Goal: Transaction & Acquisition: Purchase product/service

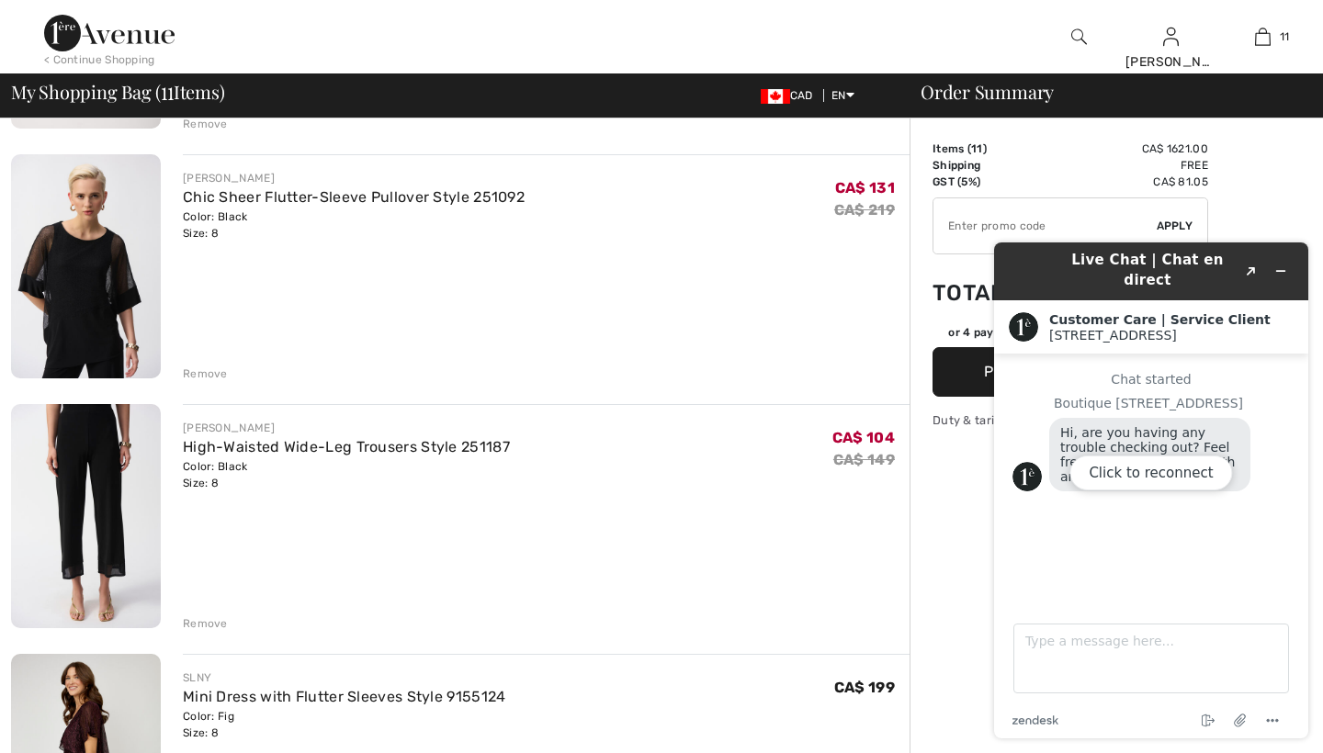
scroll to position [367, 0]
click at [1278, 263] on div "Click to reconnect" at bounding box center [1151, 490] width 314 height 496
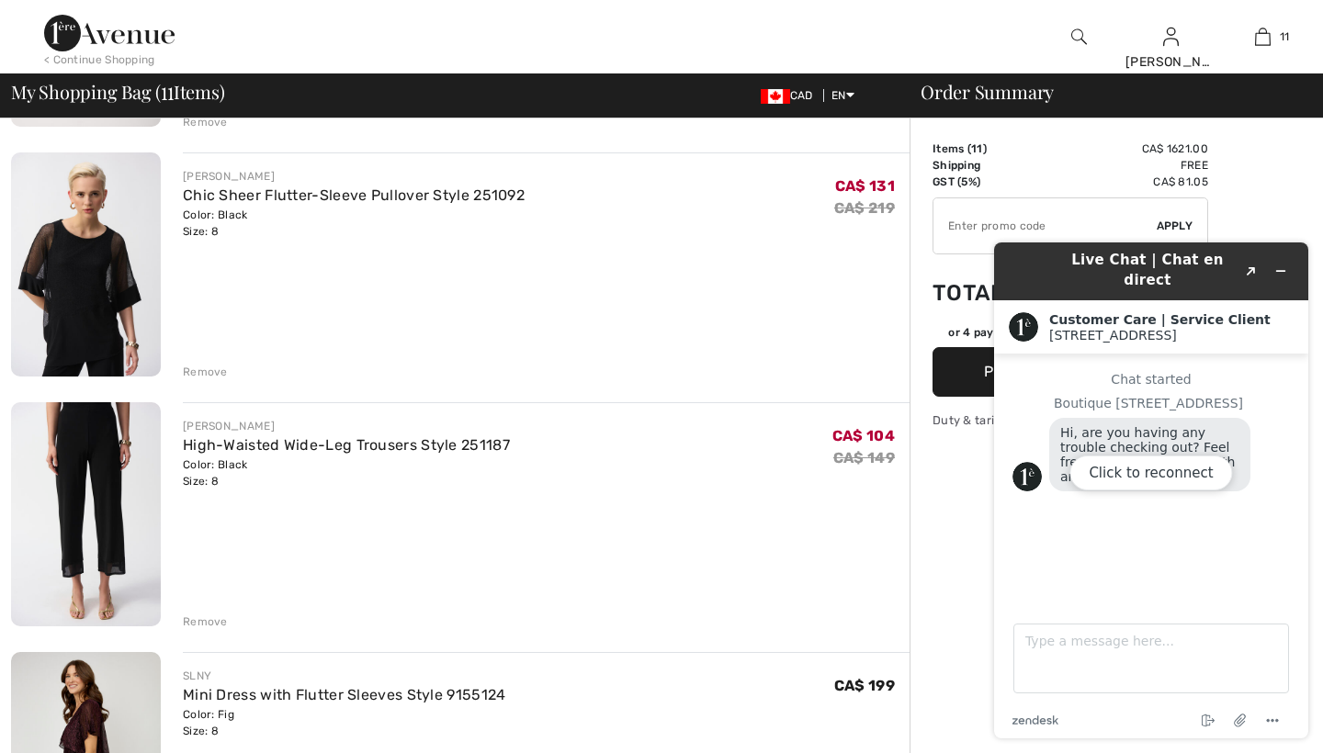
click at [1282, 265] on div "Click to reconnect" at bounding box center [1151, 490] width 314 height 496
click at [1118, 472] on button "Click to reconnect" at bounding box center [1150, 473] width 163 height 35
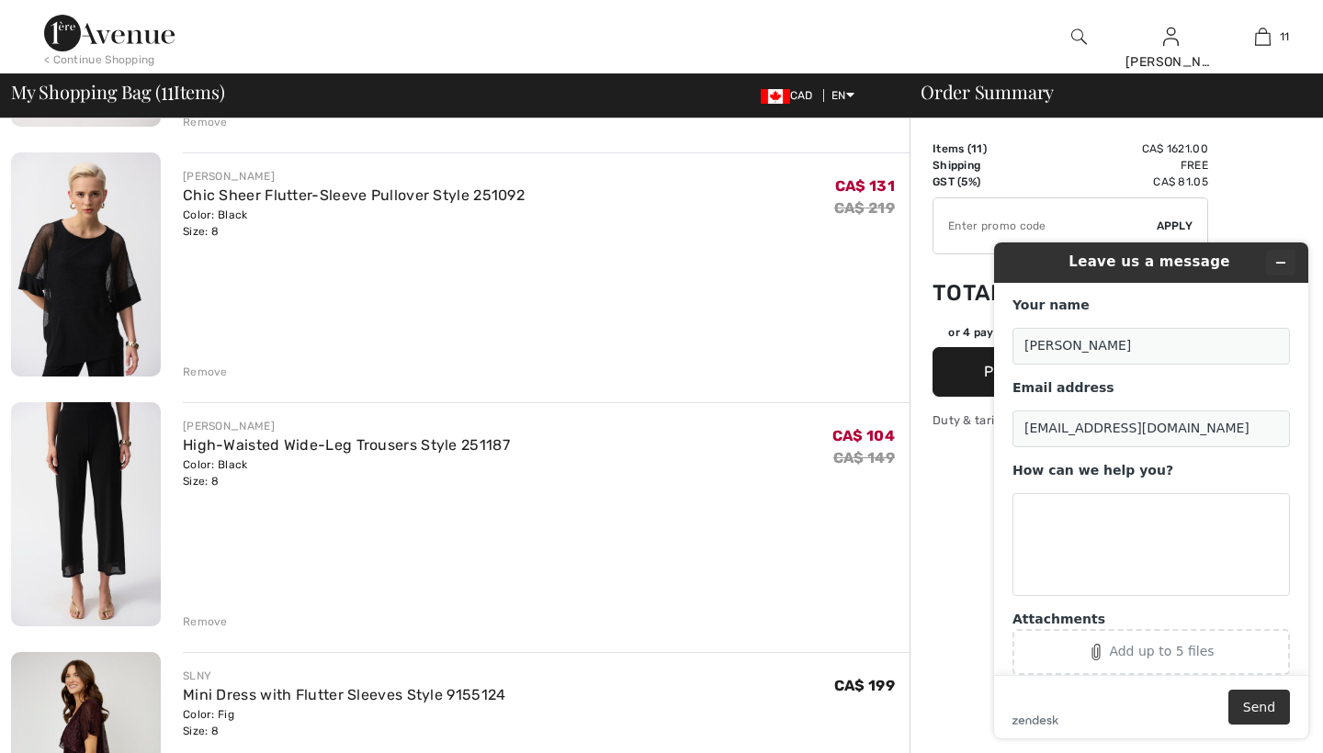
click at [1279, 266] on icon "Minimize widget" at bounding box center [1280, 262] width 13 height 13
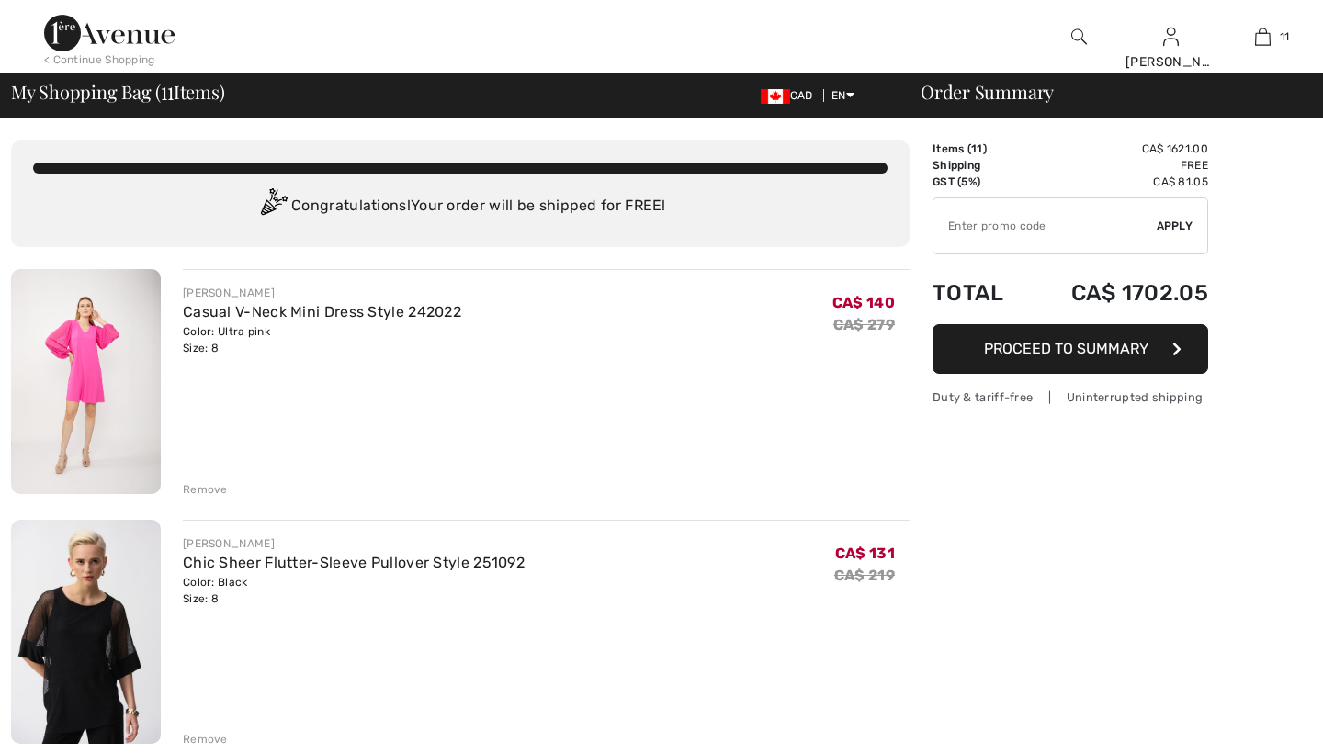
checkbox input "true"
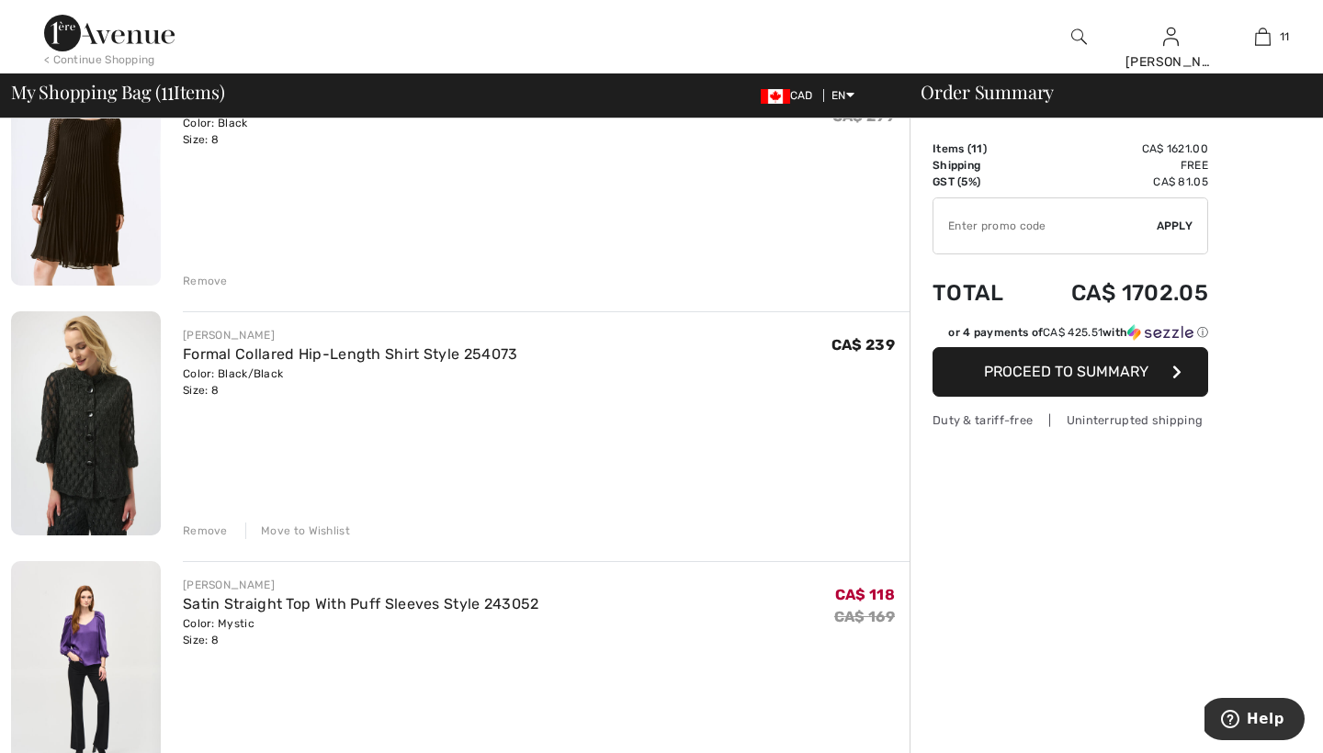
scroll to position [1200, 0]
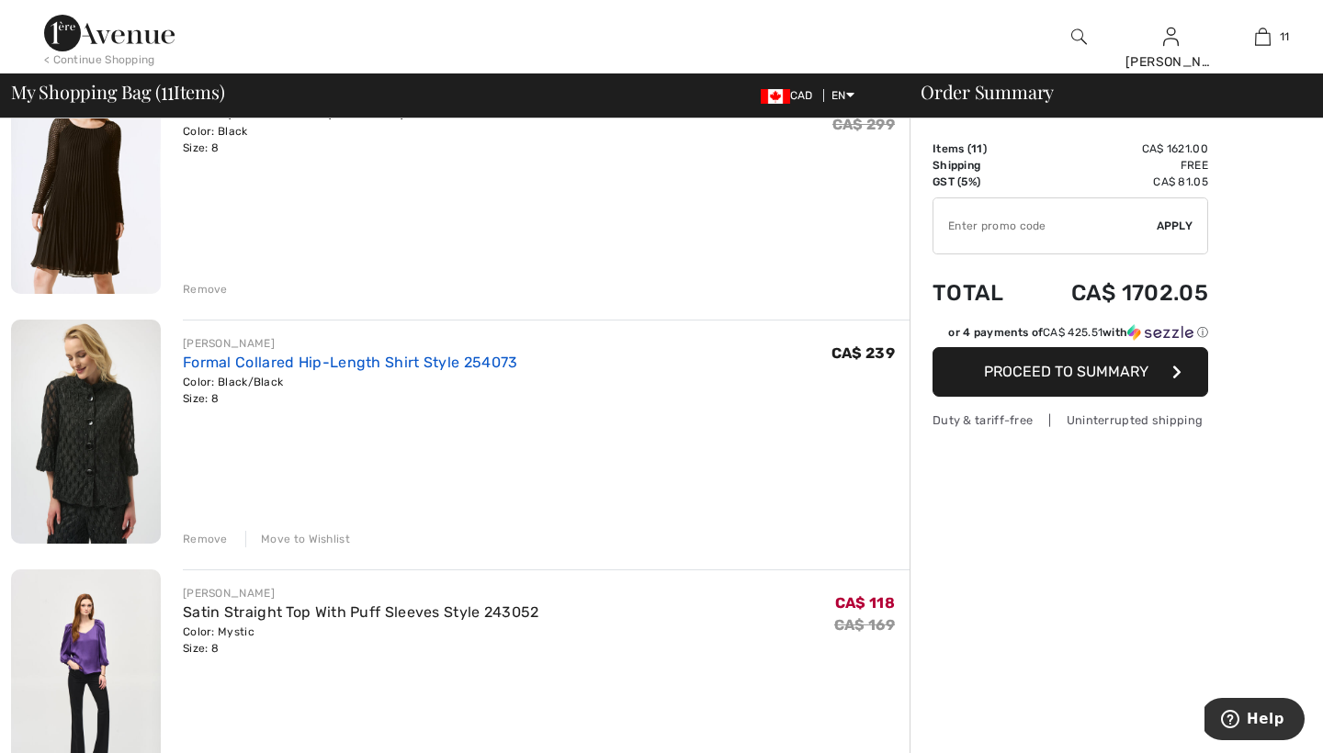
click at [228, 356] on link "Formal Collared Hip-Length Shirt Style 254073" at bounding box center [350, 362] width 335 height 17
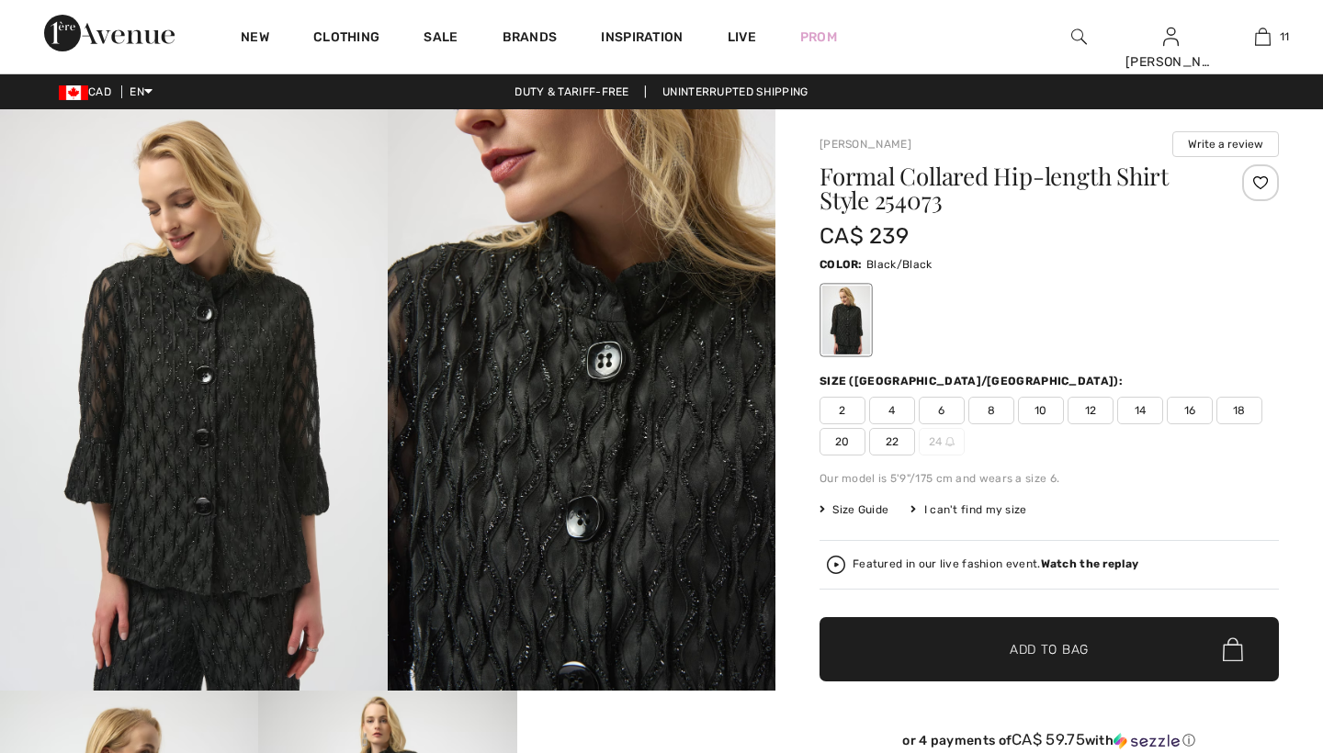
checkbox input "true"
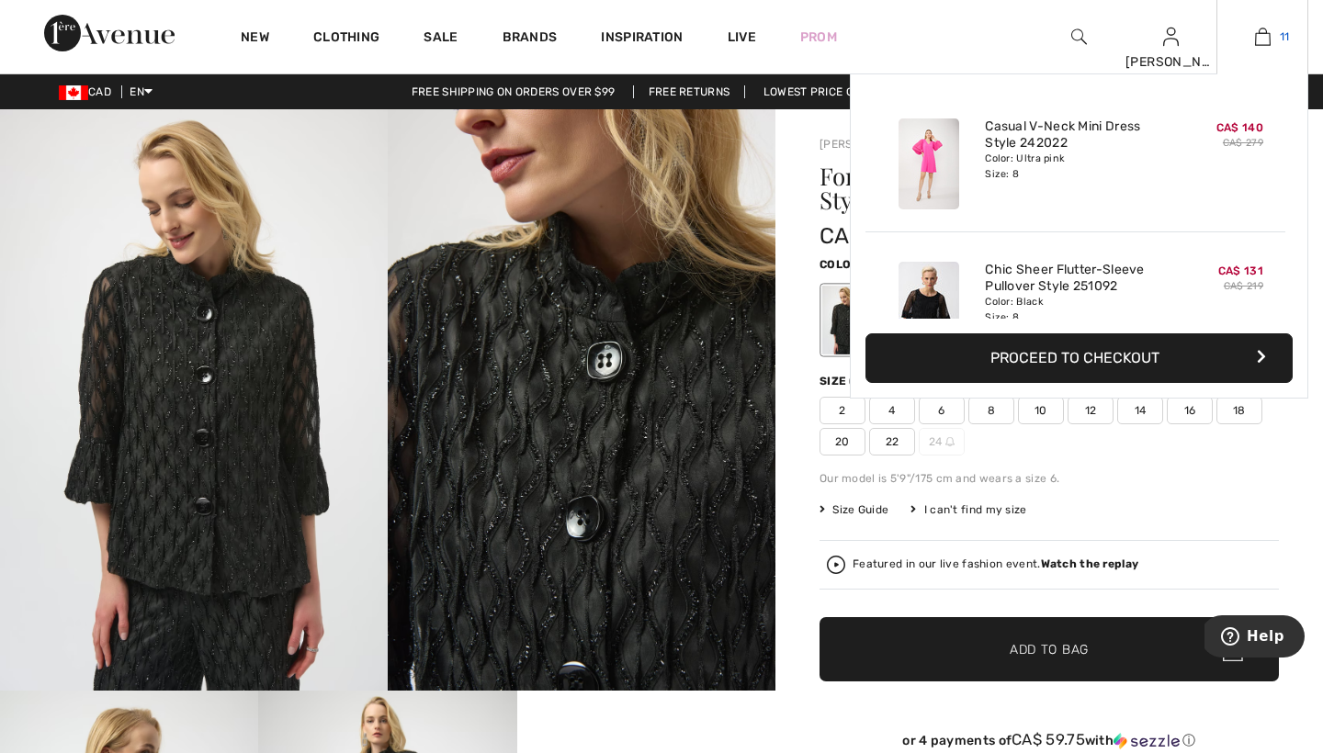
click at [1259, 34] on img at bounding box center [1263, 37] width 16 height 22
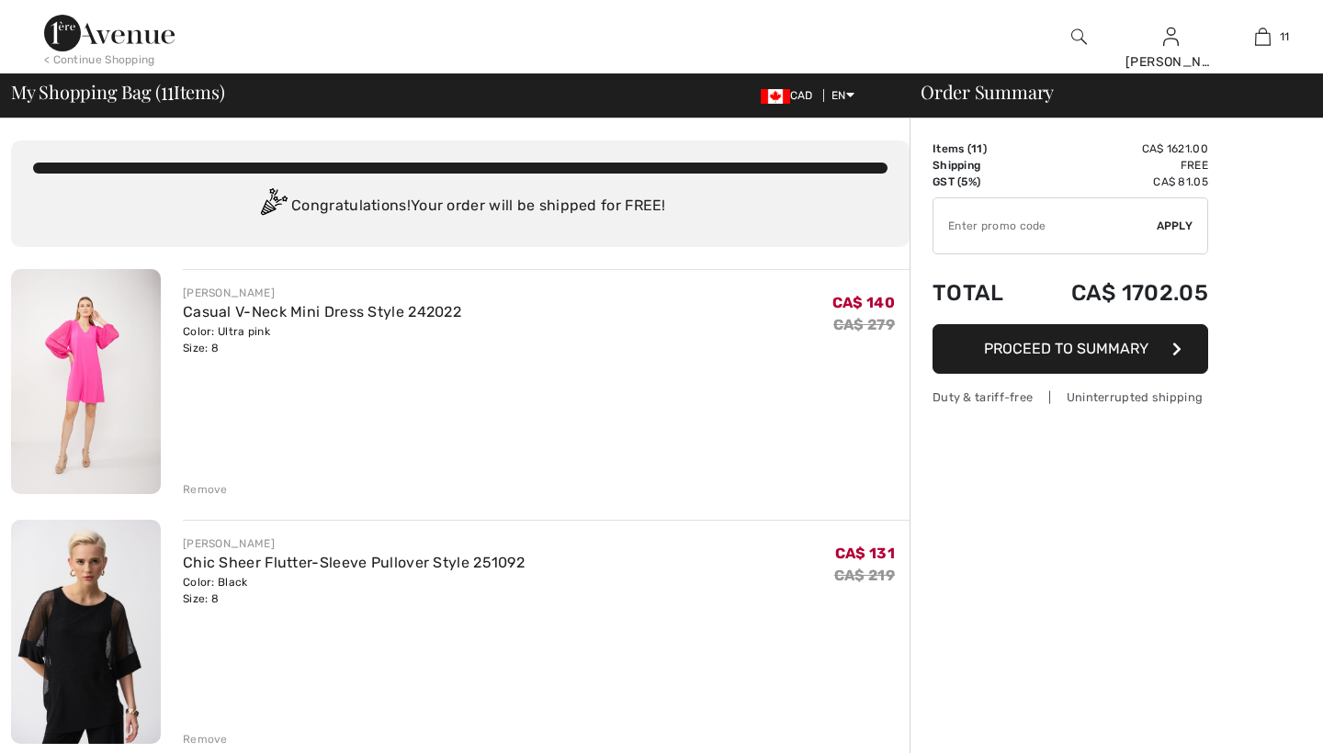
checkbox input "true"
